Goal: Book appointment/travel/reservation

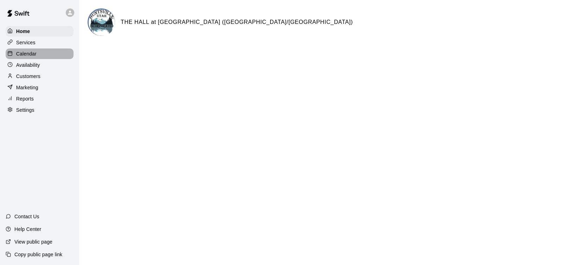
click at [37, 56] on div "Calendar" at bounding box center [40, 53] width 68 height 11
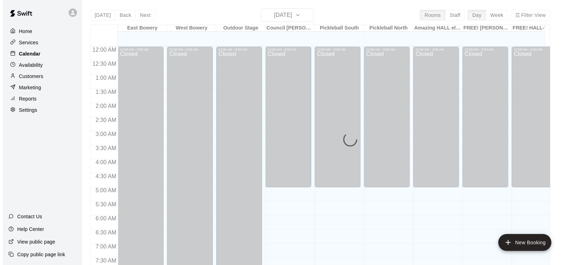
scroll to position [388, 0]
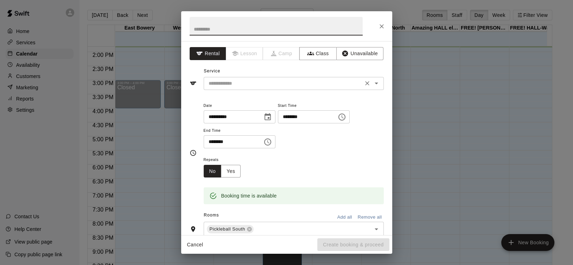
click at [260, 80] on input "text" at bounding box center [283, 83] width 155 height 9
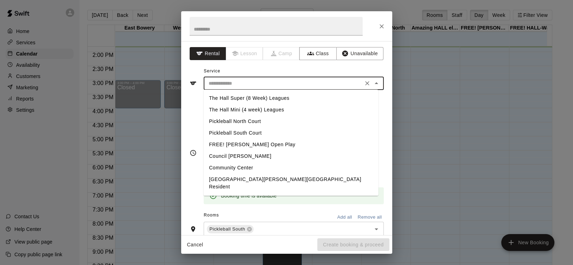
click at [266, 121] on li "Pickleball North Court" at bounding box center [290, 122] width 175 height 12
type input "**********"
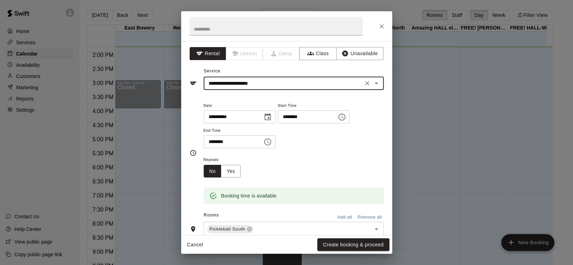
click at [272, 142] on icon "Choose time, selected time is 5:30 PM" at bounding box center [267, 142] width 8 height 8
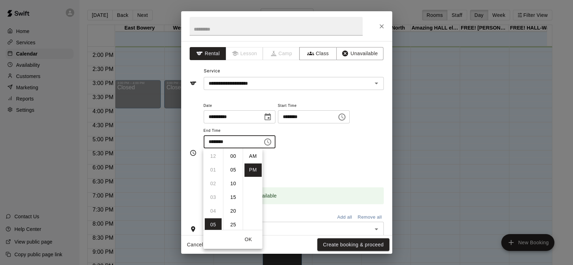
scroll to position [12, 0]
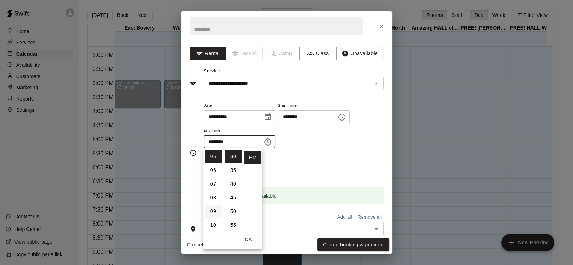
click at [212, 215] on li "09" at bounding box center [213, 211] width 17 height 13
type input "********"
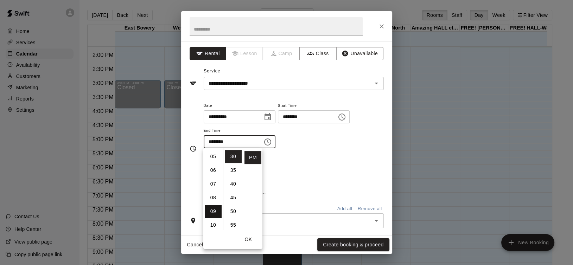
scroll to position [123, 0]
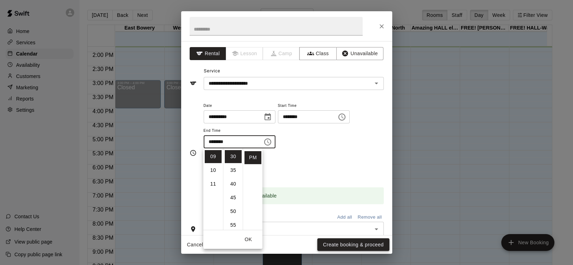
click at [340, 245] on button "Create booking & proceed" at bounding box center [353, 244] width 72 height 13
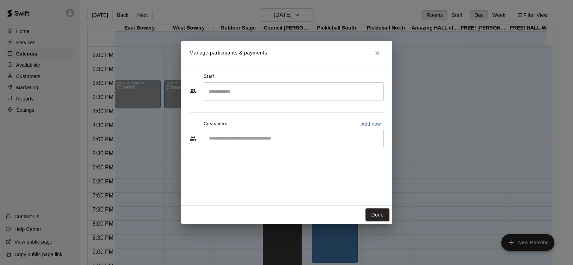
click at [273, 91] on input "Search staff" at bounding box center [294, 91] width 174 height 12
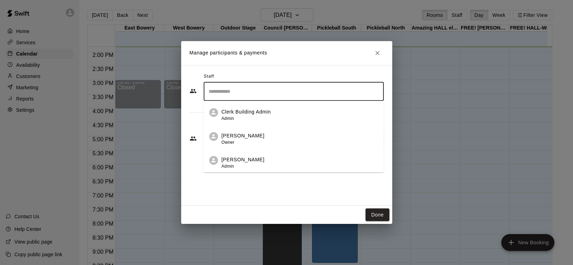
click at [268, 111] on p "Clerk Building Admin" at bounding box center [245, 111] width 49 height 7
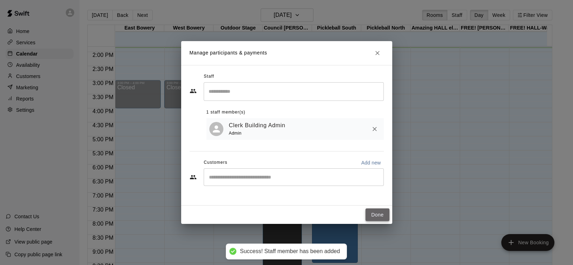
click at [381, 215] on button "Done" at bounding box center [377, 214] width 24 height 13
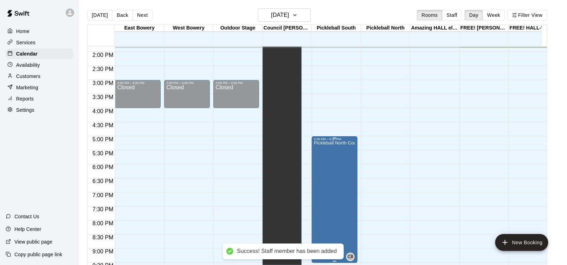
click at [335, 140] on div "5:00 PM – 9:30 PM" at bounding box center [334, 139] width 41 height 4
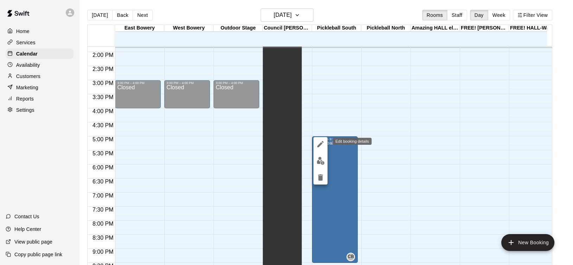
click at [319, 142] on icon "edit" at bounding box center [320, 144] width 8 height 8
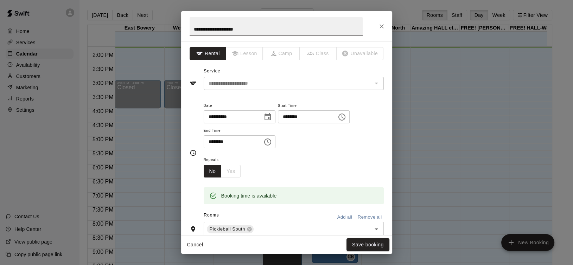
drag, startPoint x: 252, startPoint y: 28, endPoint x: 188, endPoint y: 30, distance: 64.3
click at [188, 30] on h2 "**********" at bounding box center [276, 26] width 190 height 30
type input "**********"
click at [357, 241] on button "Save booking" at bounding box center [367, 244] width 43 height 13
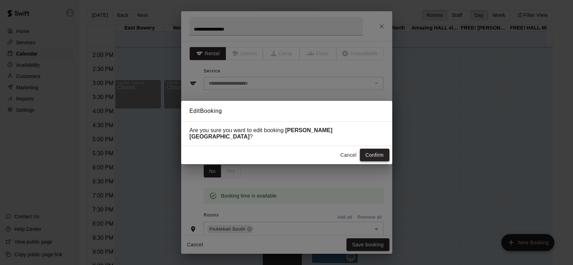
click at [382, 151] on button "Confirm" at bounding box center [375, 155] width 30 height 13
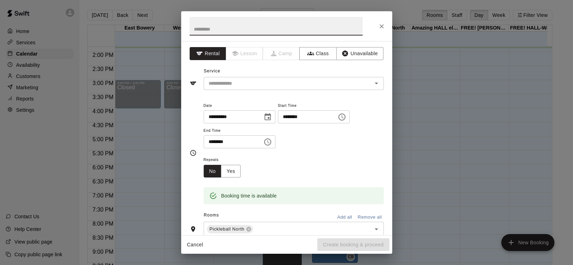
click at [272, 143] on icon "Choose time, selected time is 5:30 PM" at bounding box center [267, 142] width 8 height 8
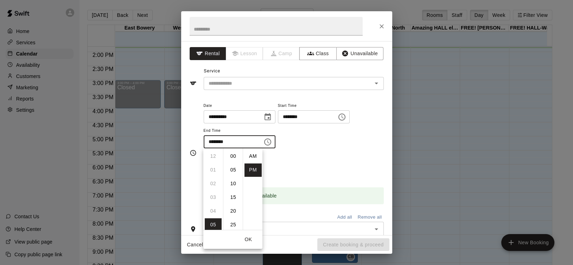
scroll to position [12, 0]
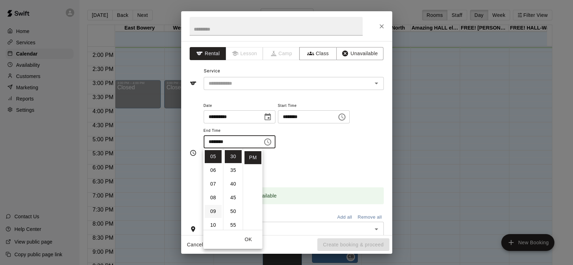
click at [214, 208] on li "09" at bounding box center [213, 211] width 17 height 13
type input "********"
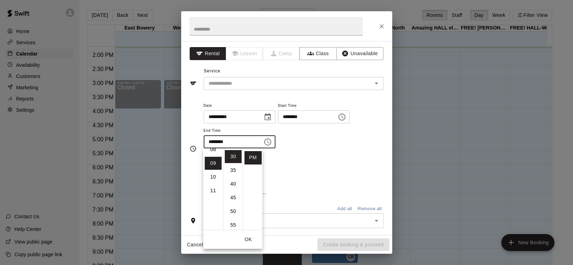
scroll to position [123, 0]
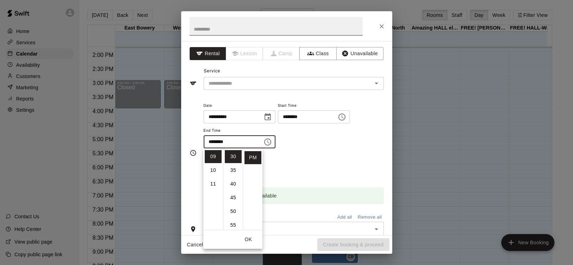
click at [222, 30] on input "text" at bounding box center [275, 26] width 173 height 19
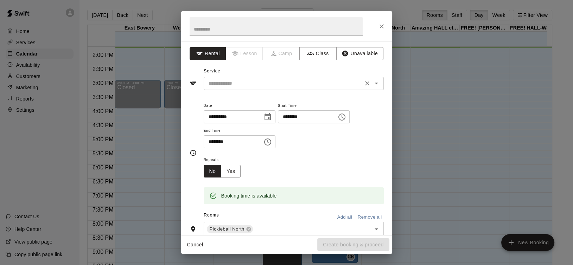
click at [242, 84] on input "text" at bounding box center [283, 83] width 155 height 9
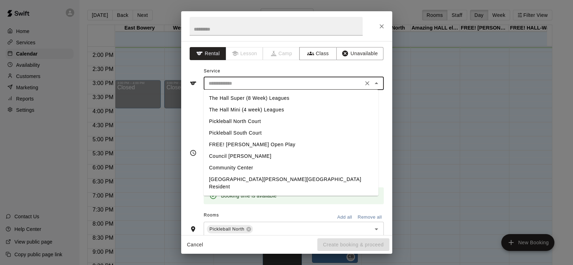
click at [258, 129] on li "Pickleball South Court" at bounding box center [290, 133] width 175 height 12
type input "**********"
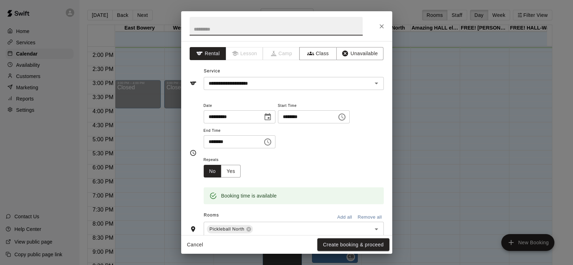
click at [237, 32] on input "text" at bounding box center [275, 26] width 173 height 19
type input "**********"
click at [323, 245] on button "Create booking & proceed" at bounding box center [353, 244] width 72 height 13
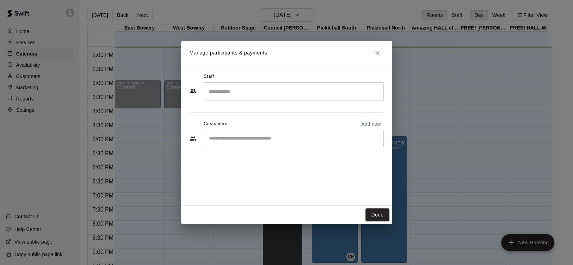
click at [245, 91] on input "Search staff" at bounding box center [294, 91] width 174 height 12
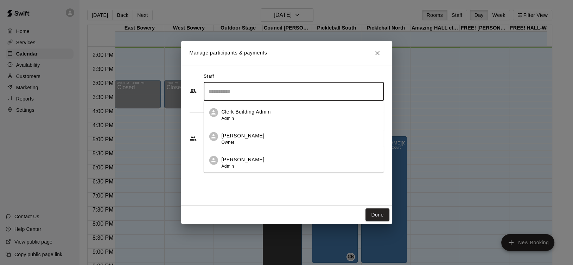
click at [247, 118] on div "Clerk Building Admin Admin" at bounding box center [245, 115] width 49 height 14
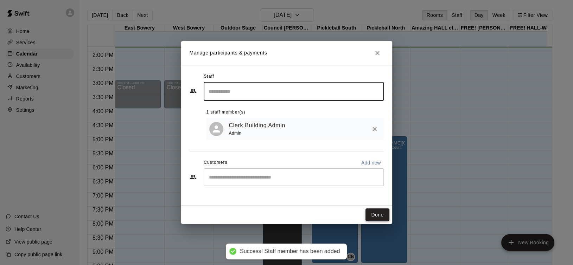
click at [380, 213] on button "Done" at bounding box center [377, 214] width 24 height 13
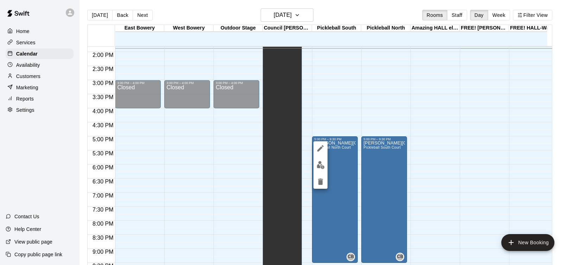
click at [323, 147] on icon "edit" at bounding box center [320, 148] width 6 height 6
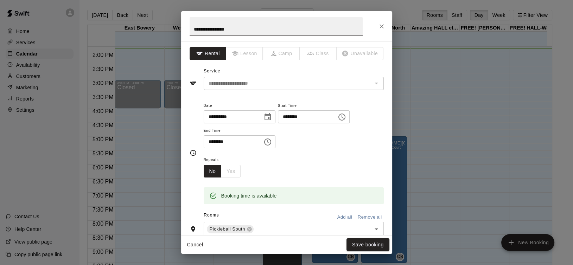
click at [313, 118] on input "********" at bounding box center [305, 116] width 54 height 13
click at [303, 117] on input "********" at bounding box center [305, 116] width 54 height 13
click at [343, 116] on icon "Choose time, selected time is 5:00 PM" at bounding box center [342, 116] width 2 height 3
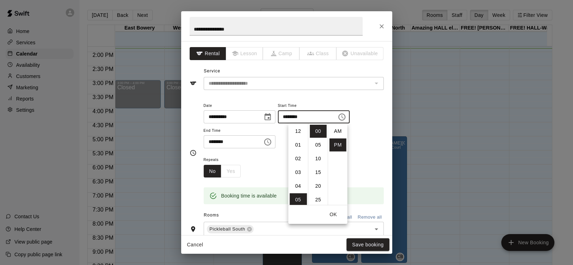
scroll to position [12, 0]
click at [299, 150] on li "04" at bounding box center [297, 153] width 17 height 13
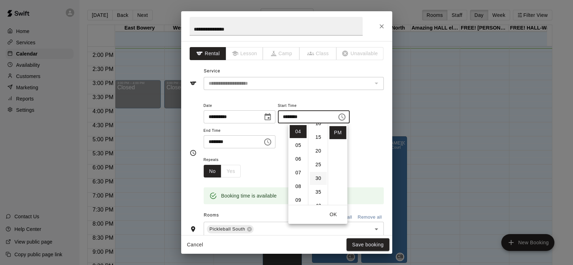
click at [315, 180] on li "30" at bounding box center [317, 178] width 17 height 13
type input "********"
click at [334, 215] on button "OK" at bounding box center [333, 214] width 22 height 13
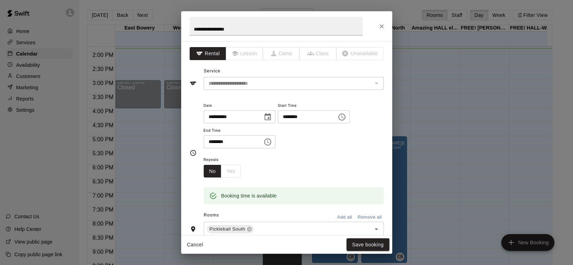
click at [250, 141] on input "********" at bounding box center [230, 141] width 54 height 13
click at [363, 244] on button "Save booking" at bounding box center [367, 244] width 43 height 13
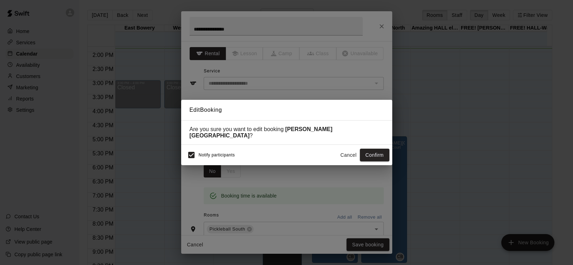
click at [367, 148] on div "Notify participants Cancel Confirm" at bounding box center [286, 155] width 205 height 15
click at [375, 153] on button "Confirm" at bounding box center [375, 155] width 30 height 13
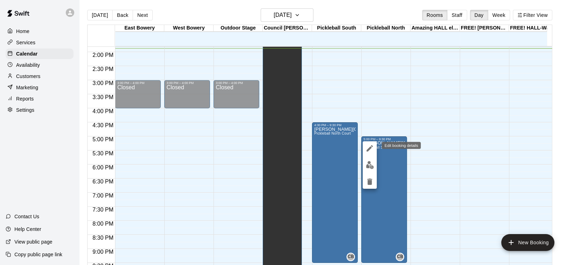
click at [368, 151] on icon "edit" at bounding box center [369, 148] width 6 height 6
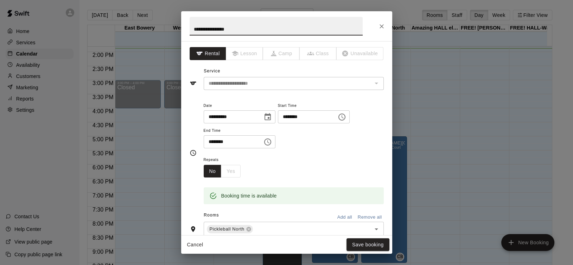
click at [345, 117] on icon "Choose time, selected time is 5:00 PM" at bounding box center [341, 117] width 7 height 7
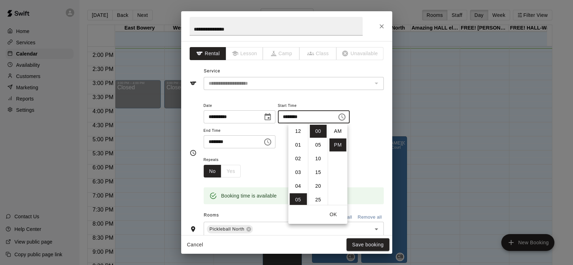
scroll to position [12, 0]
click at [300, 151] on li "04" at bounding box center [297, 153] width 17 height 13
type input "********"
click at [338, 216] on button "OK" at bounding box center [333, 214] width 22 height 13
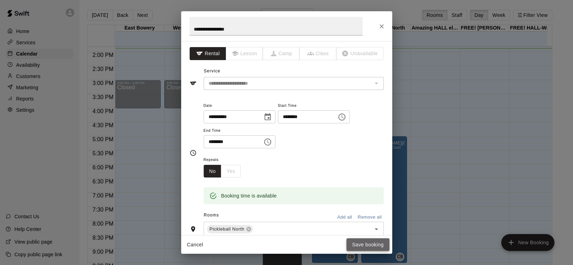
click at [367, 240] on button "Save booking" at bounding box center [367, 244] width 43 height 13
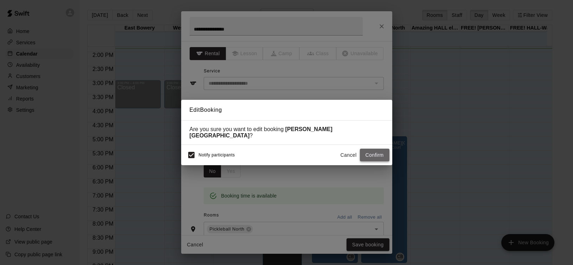
click at [366, 151] on button "Confirm" at bounding box center [375, 155] width 30 height 13
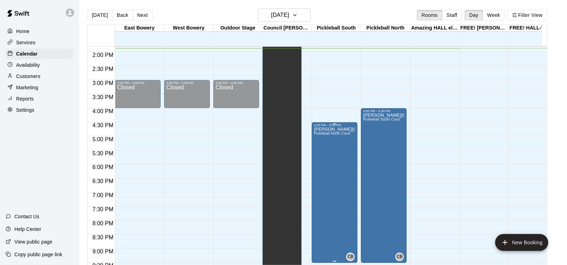
click at [339, 149] on div "[PERSON_NAME][GEOGRAPHIC_DATA] [GEOGRAPHIC_DATA]" at bounding box center [334, 259] width 41 height 265
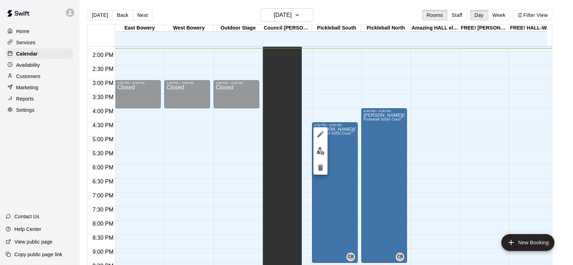
click at [322, 134] on icon "edit" at bounding box center [320, 134] width 8 height 8
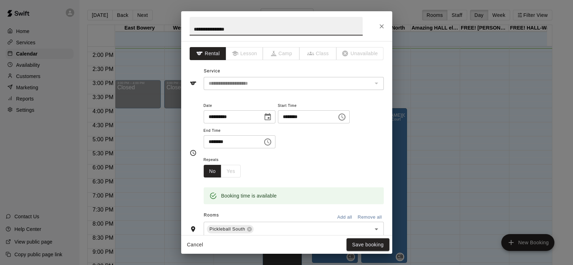
click at [346, 118] on icon "Choose time, selected time is 4:30 PM" at bounding box center [341, 117] width 8 height 8
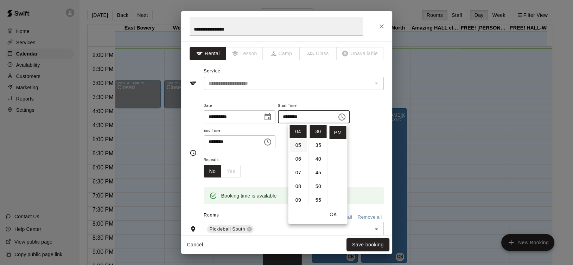
scroll to position [19, 0]
click at [297, 167] on li "04" at bounding box center [297, 166] width 17 height 13
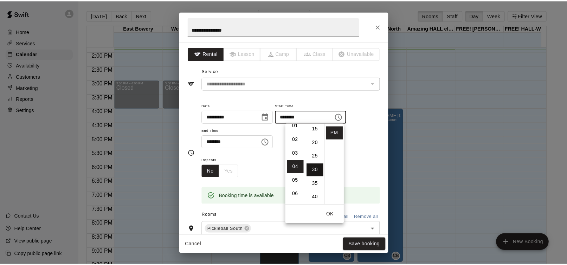
scroll to position [0, 0]
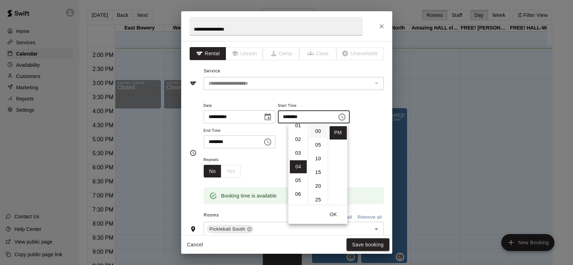
click at [318, 134] on li "00" at bounding box center [317, 131] width 17 height 13
type input "********"
click at [332, 215] on button "OK" at bounding box center [333, 214] width 22 height 13
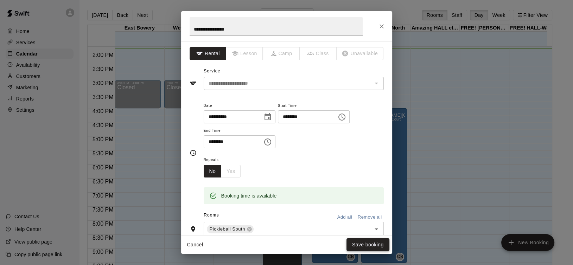
click at [366, 251] on button "Save booking" at bounding box center [367, 244] width 43 height 13
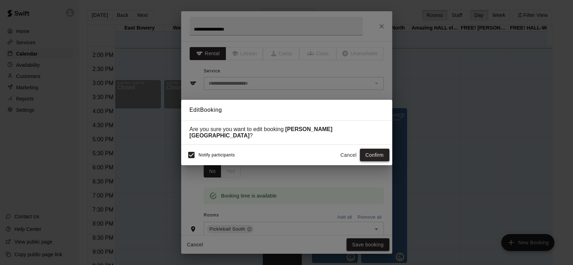
click at [369, 153] on button "Confirm" at bounding box center [375, 155] width 30 height 13
